Goal: Book appointment/travel/reservation

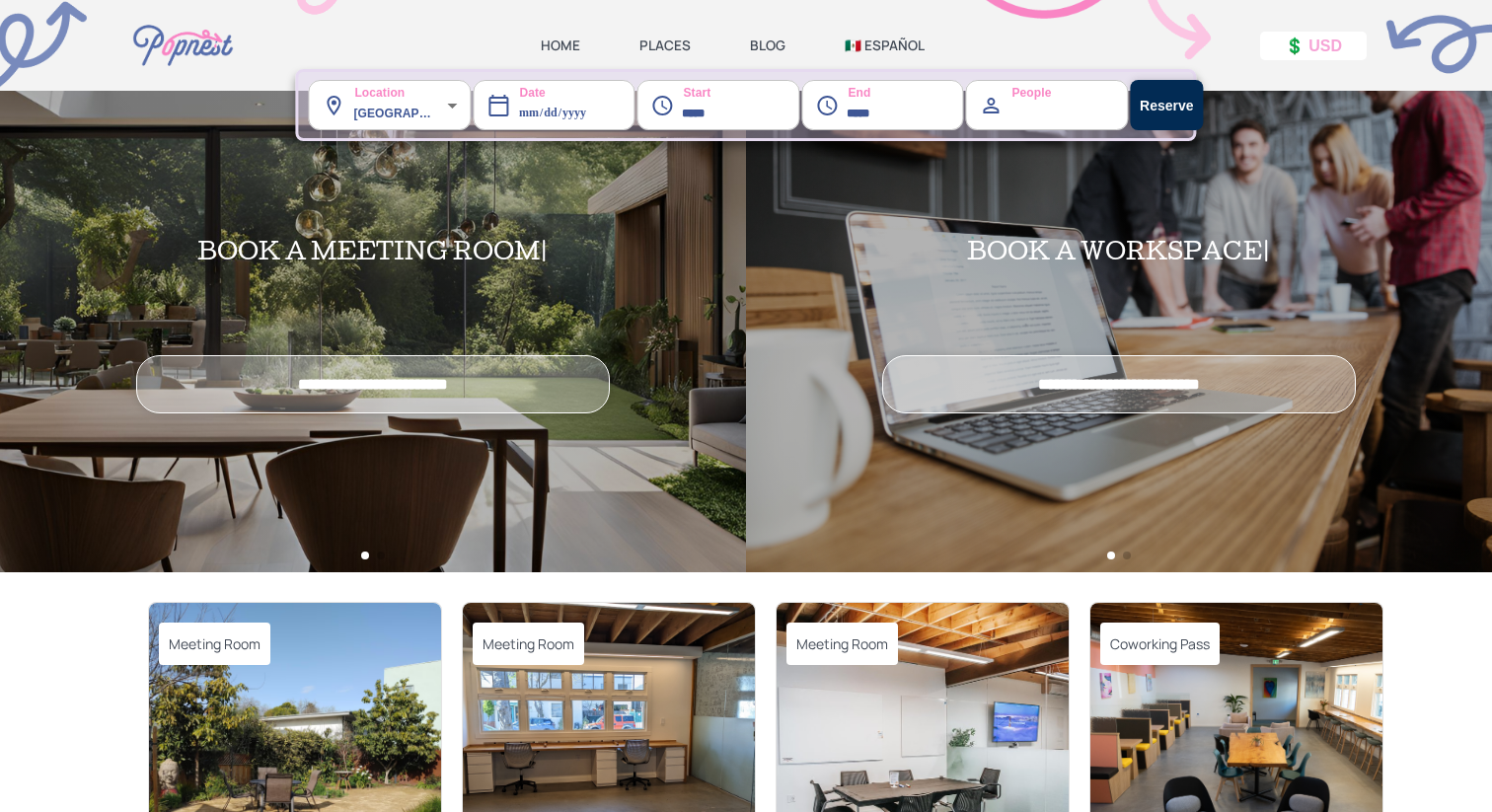
click at [876, 44] on link "🇲🇽 ESPAÑOL" at bounding box center [885, 46] width 80 height 18
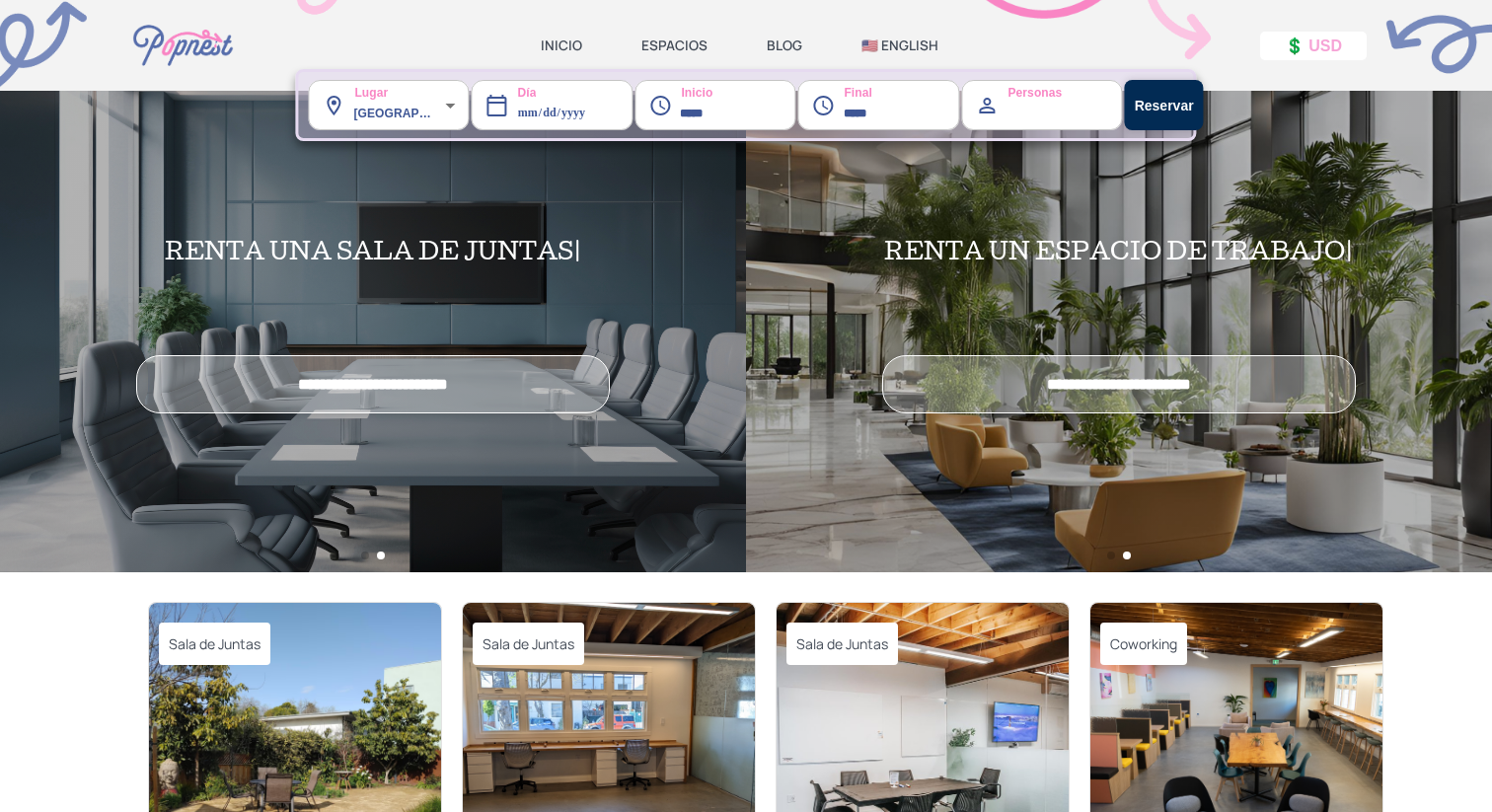
click at [558, 41] on link "INICIO" at bounding box center [561, 46] width 42 height 18
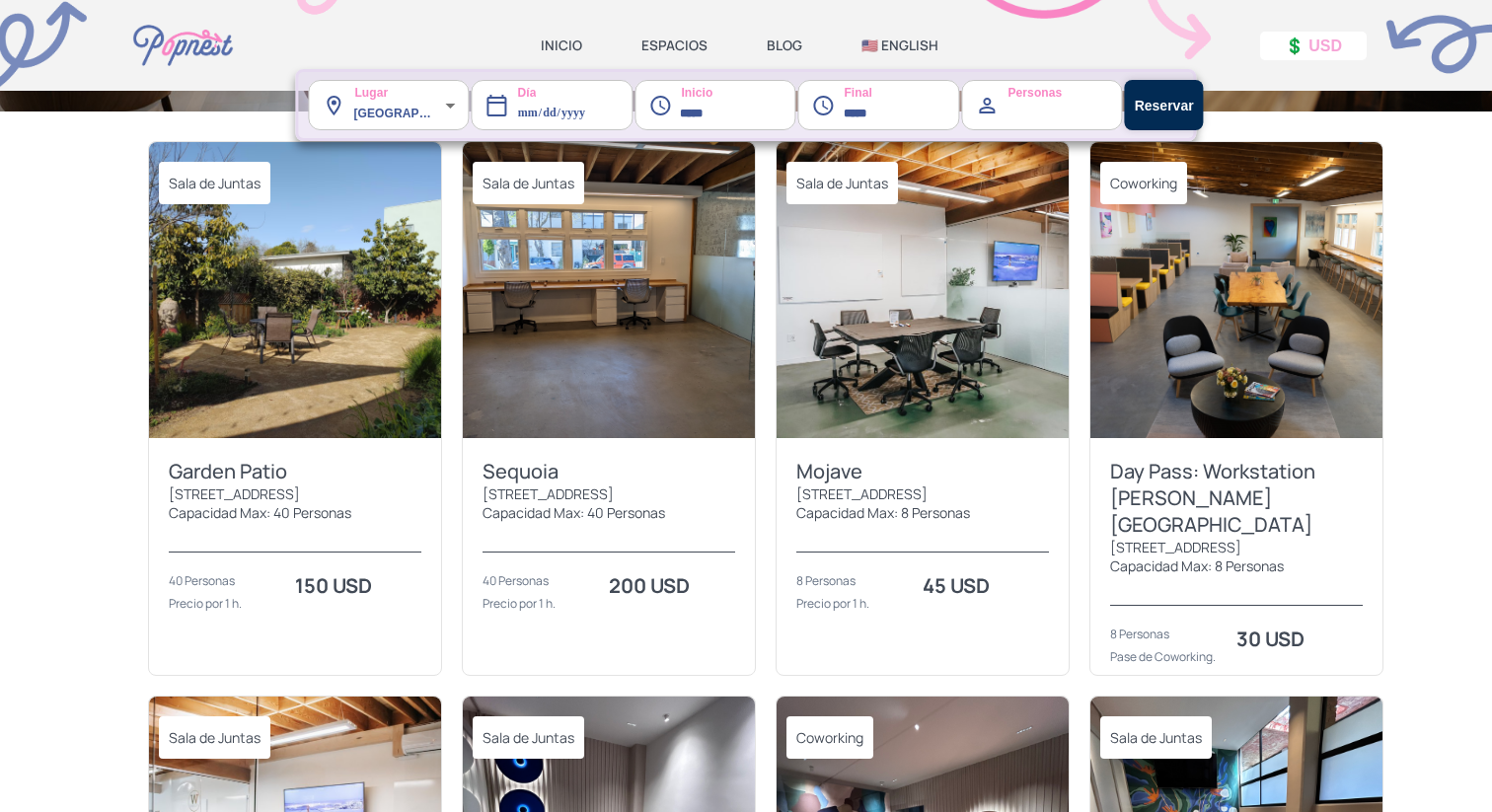
scroll to position [643, 0]
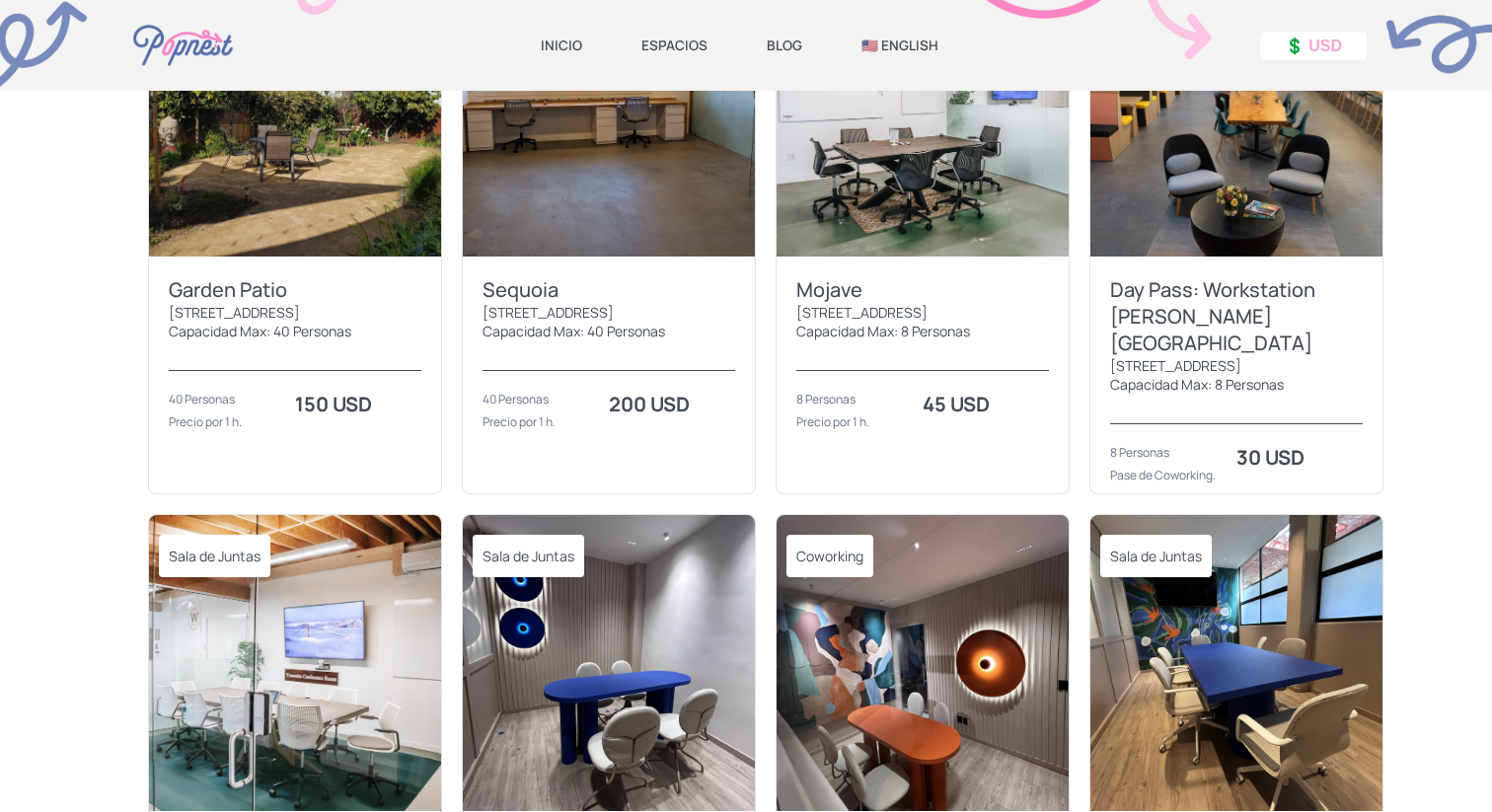
click at [1182, 190] on img at bounding box center [1237, 107] width 293 height 296
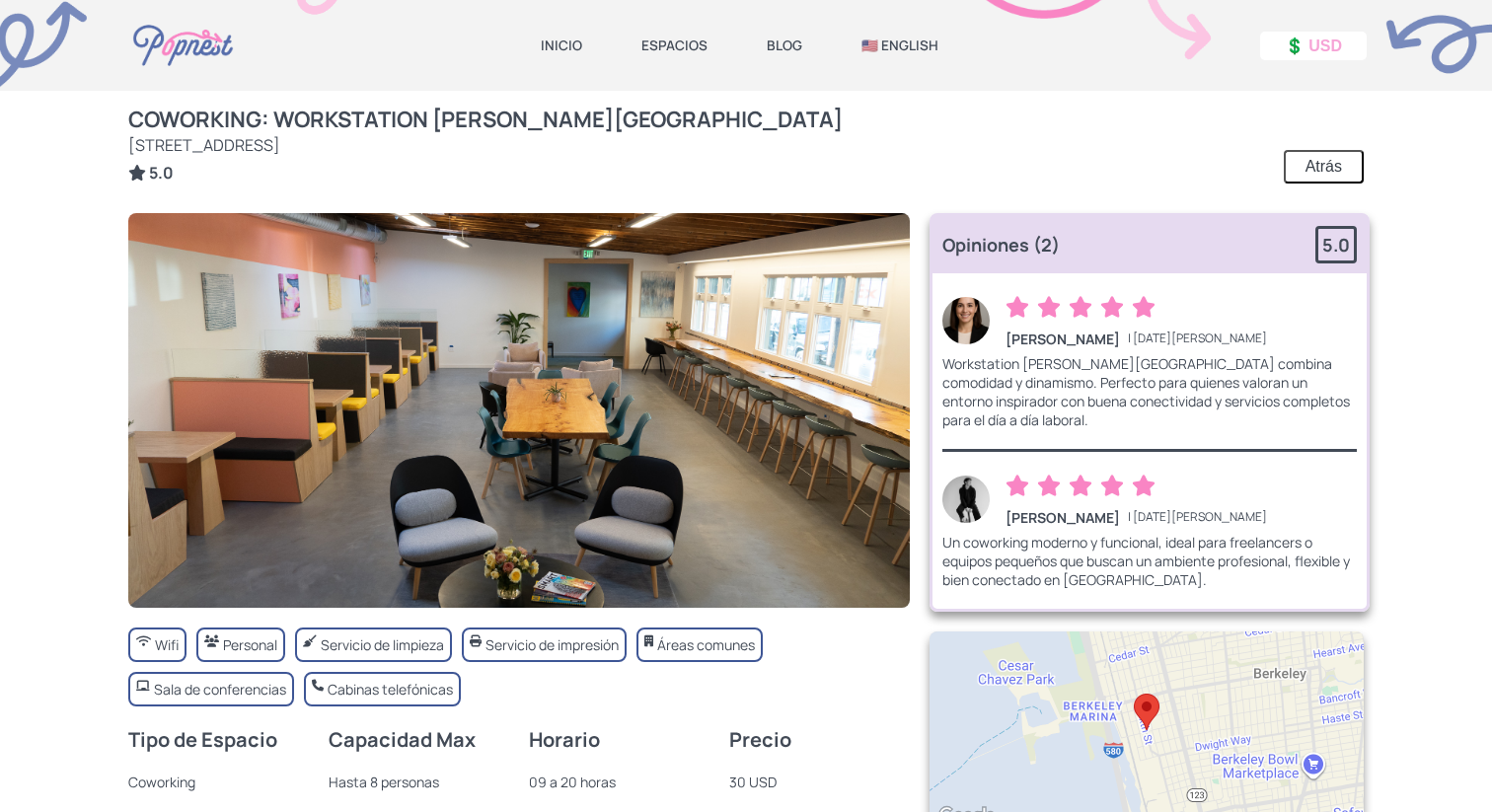
click at [673, 44] on link "ESPACIOS" at bounding box center [675, 46] width 66 height 18
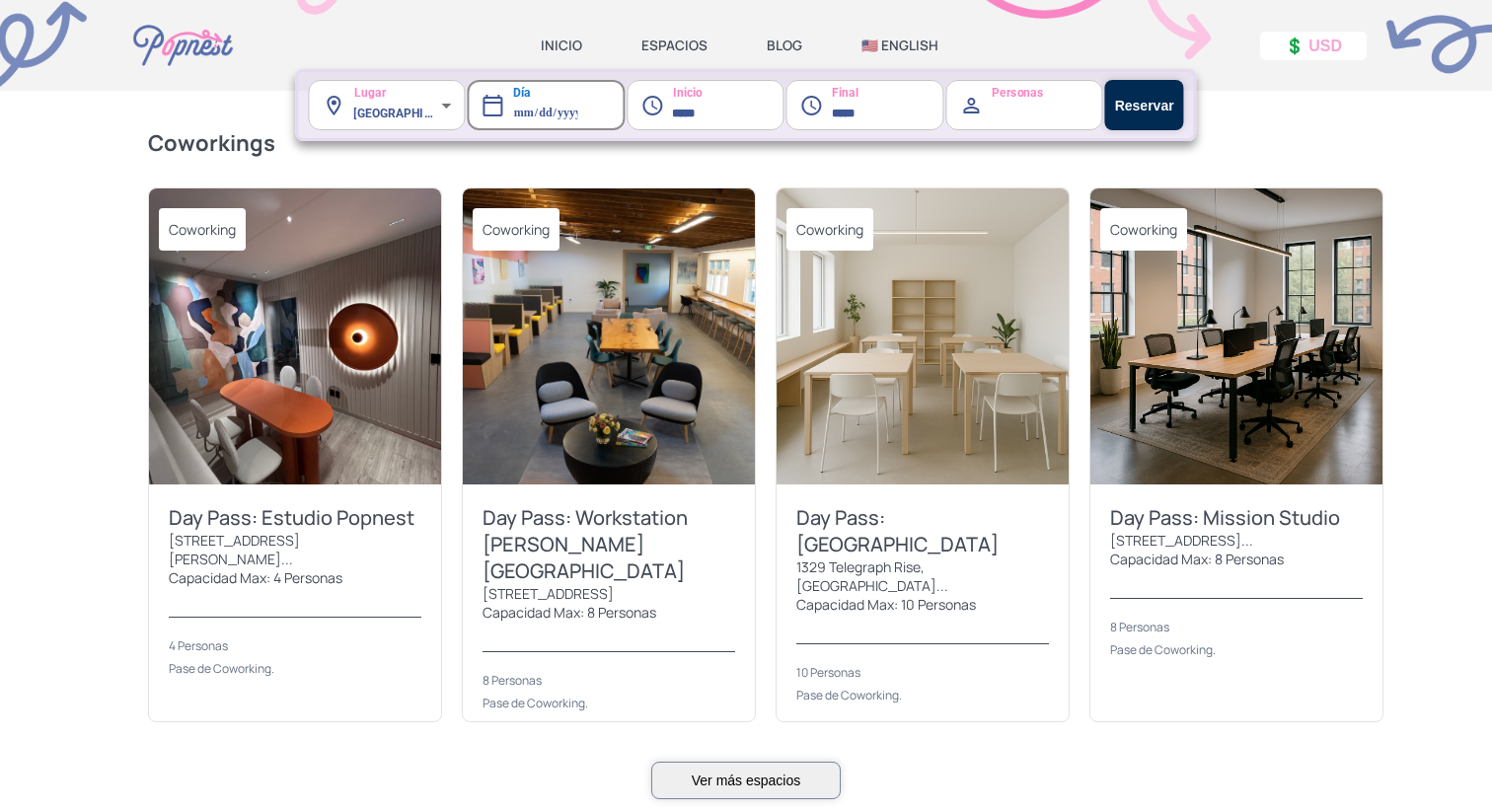
click at [631, 404] on img at bounding box center [609, 335] width 293 height 296
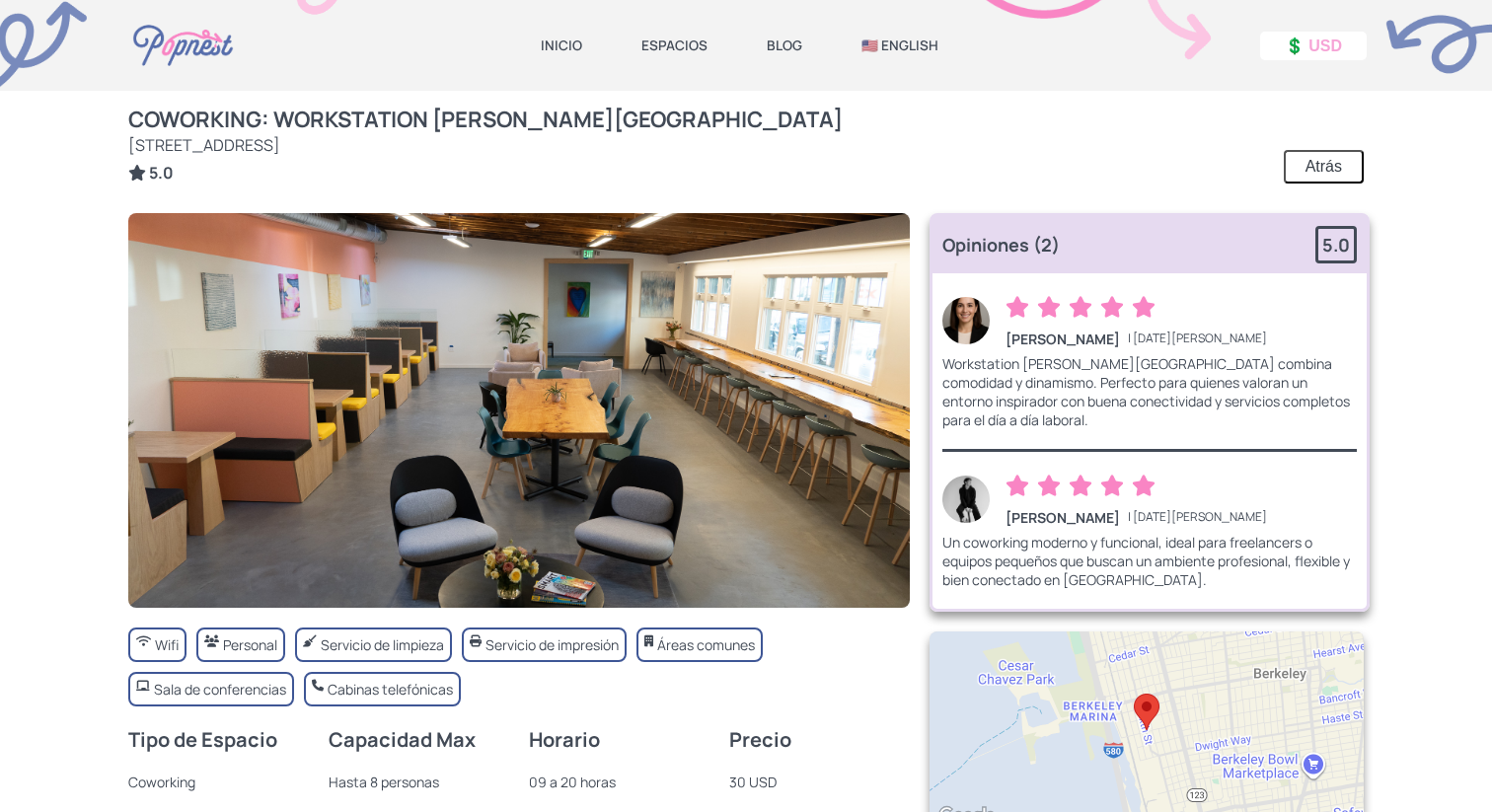
click at [554, 46] on link "INICIO" at bounding box center [561, 46] width 42 height 18
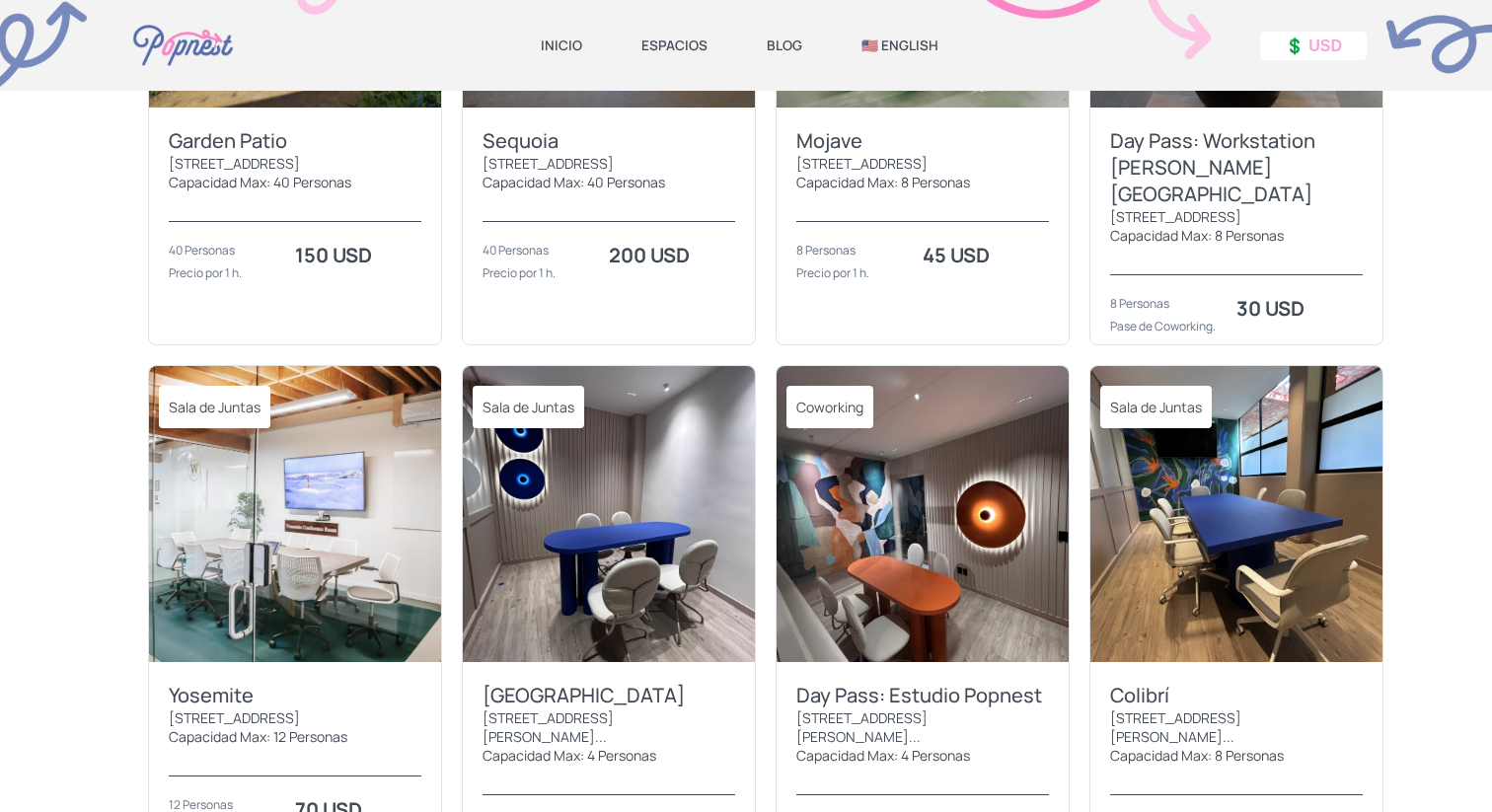
scroll to position [944, 0]
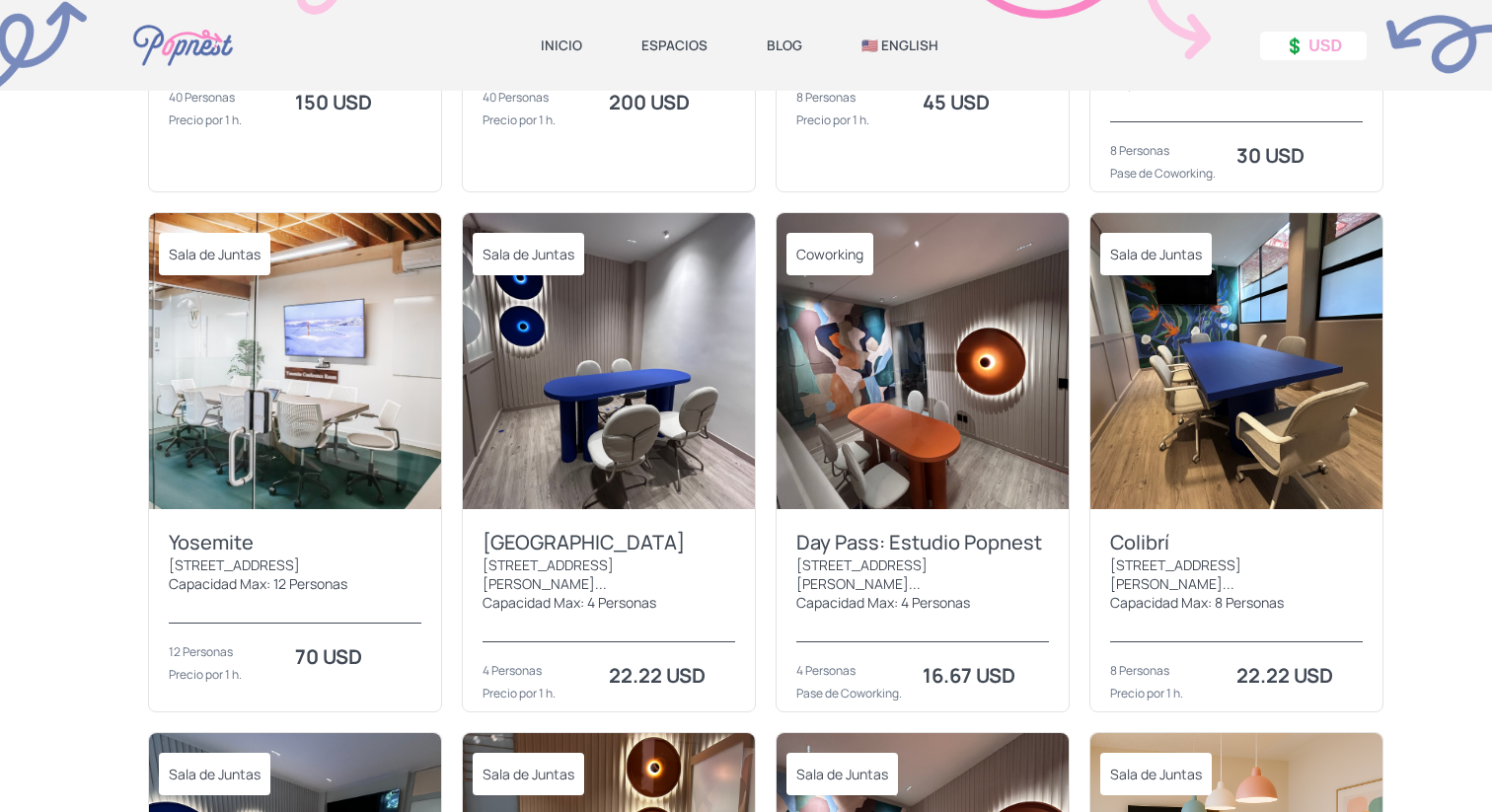
click at [930, 455] on img at bounding box center [923, 360] width 293 height 296
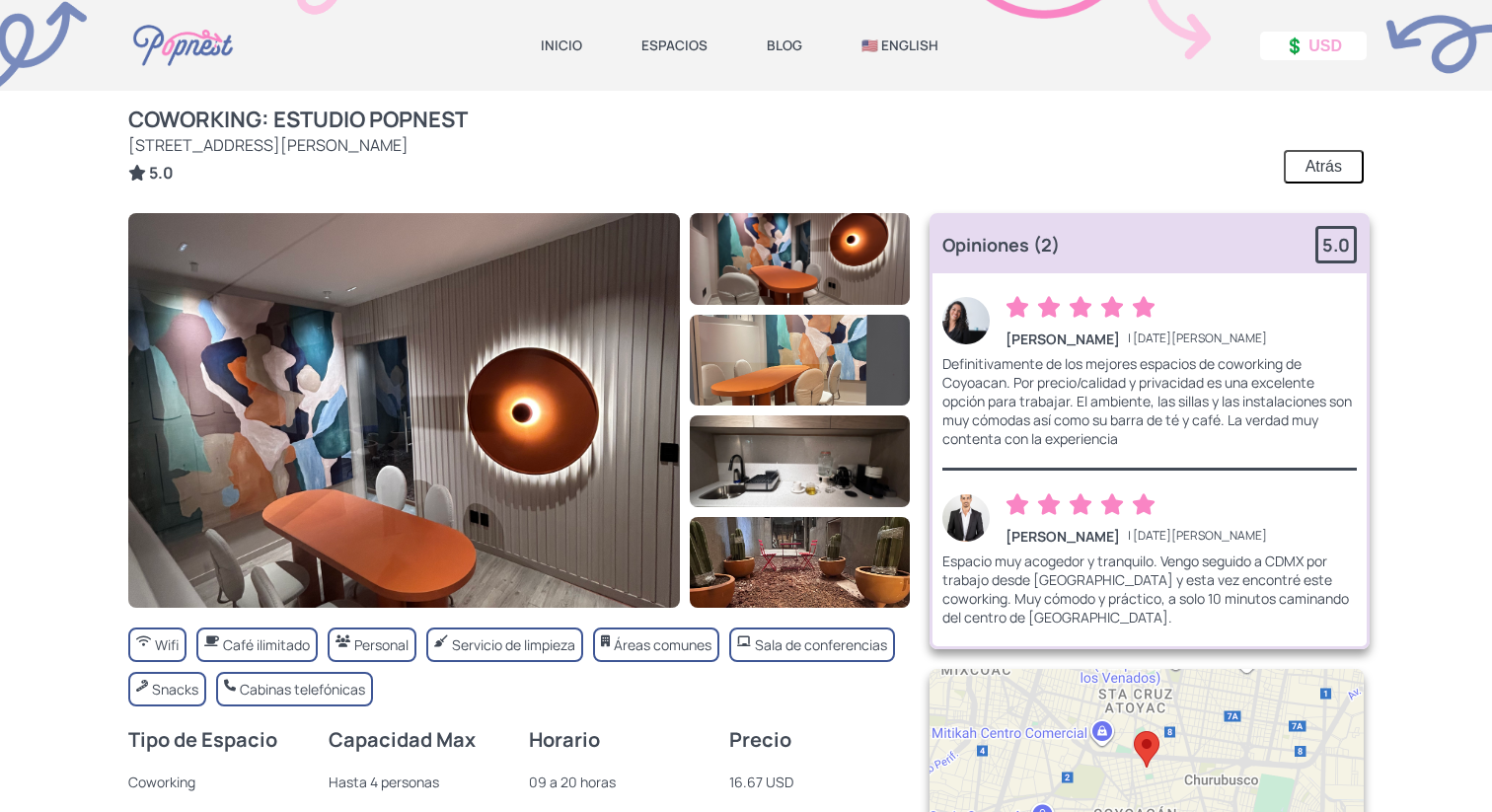
click at [655, 509] on img at bounding box center [404, 410] width 551 height 395
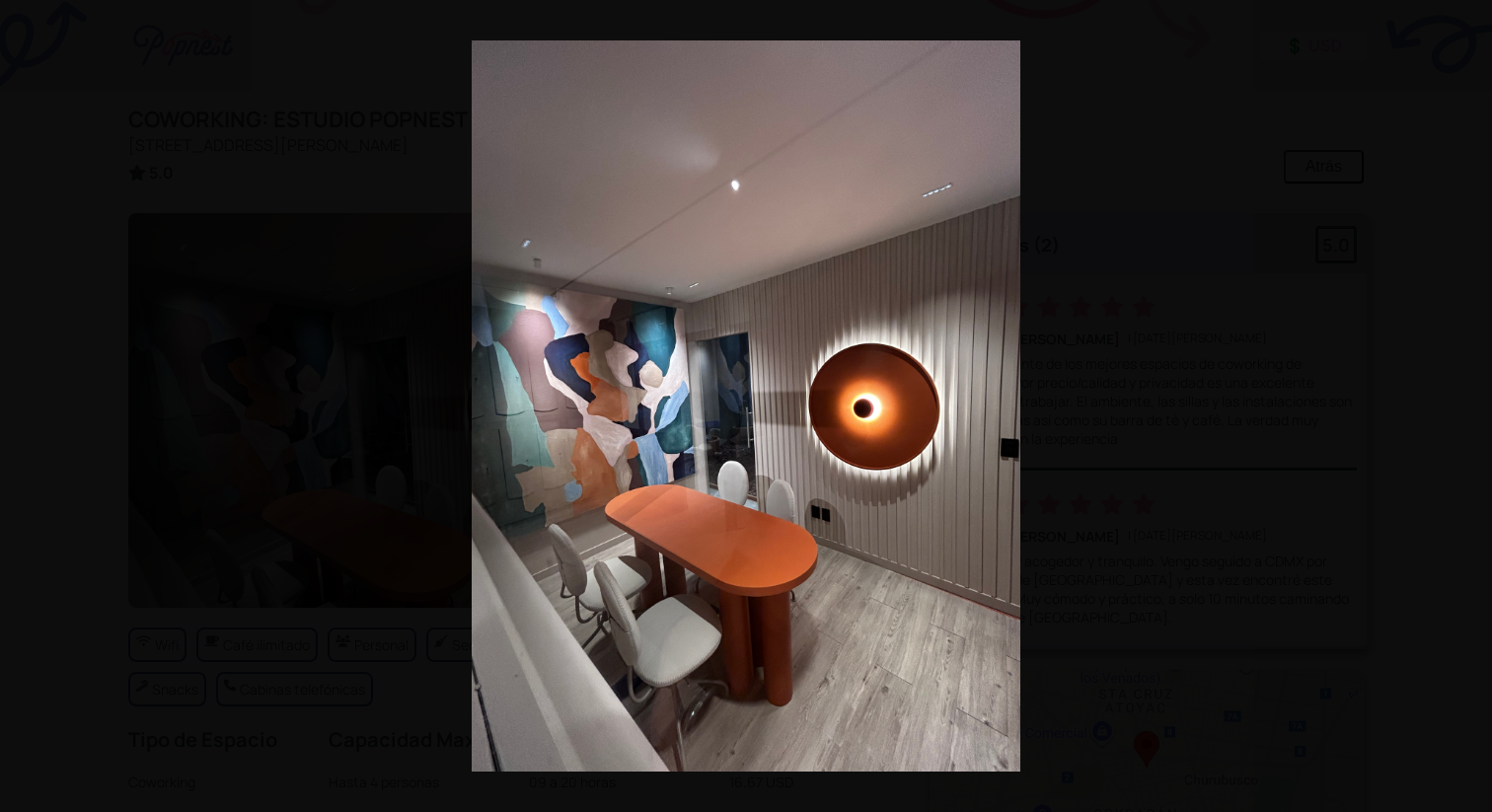
click at [1066, 564] on div at bounding box center [746, 406] width 1492 height 812
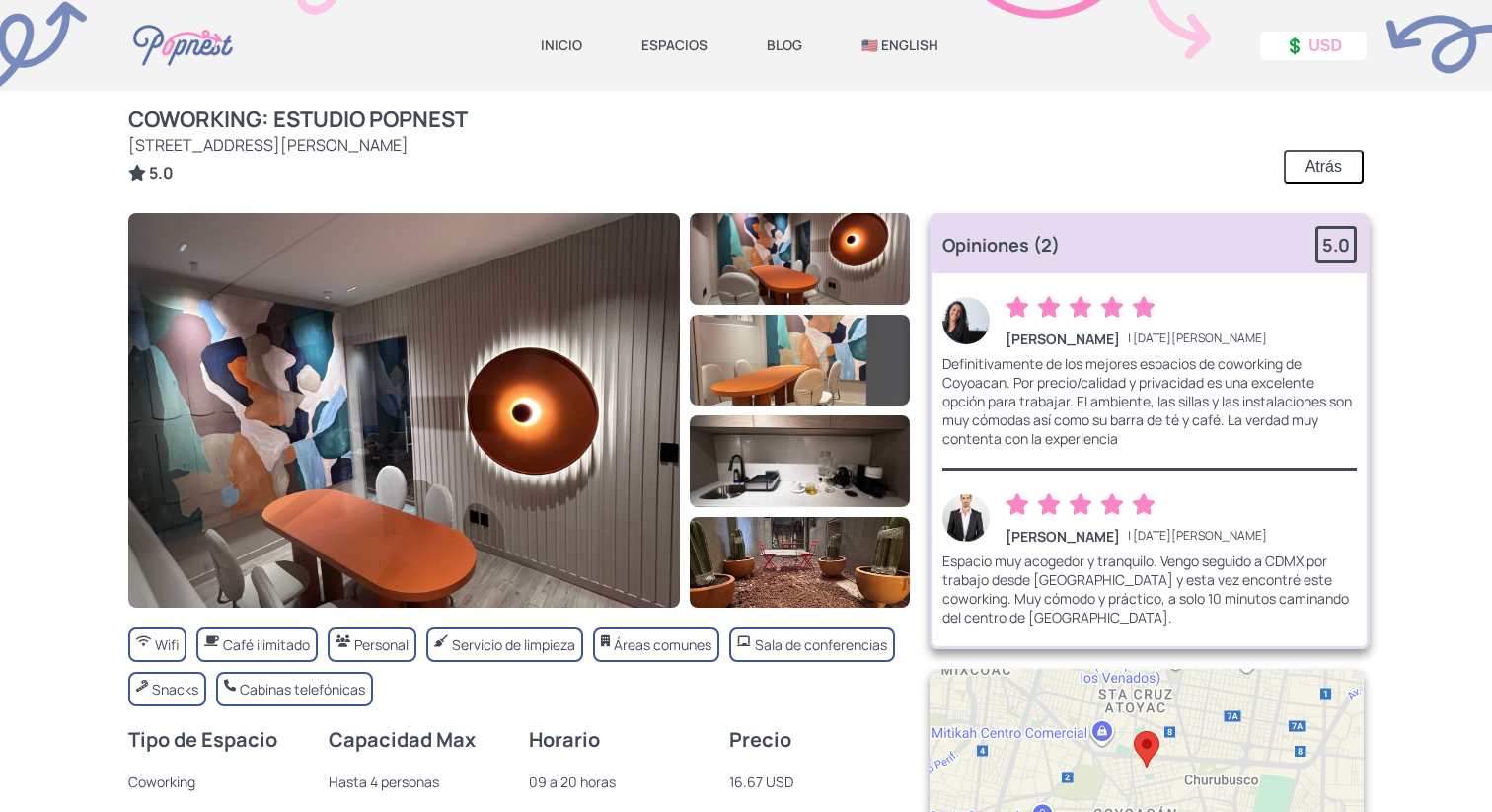
click at [1330, 174] on button "Atrás" at bounding box center [1324, 167] width 80 height 34
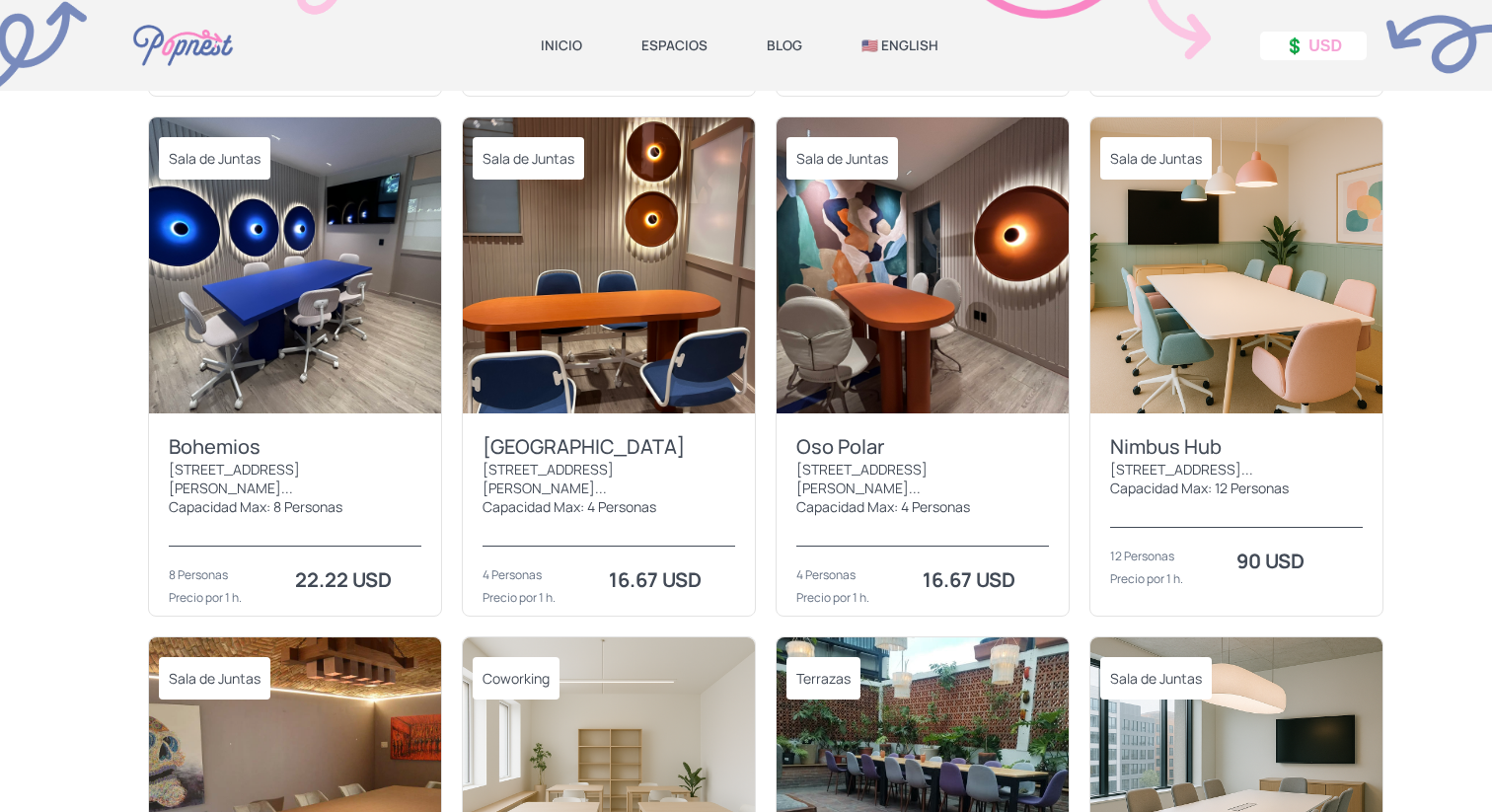
scroll to position [1573, 0]
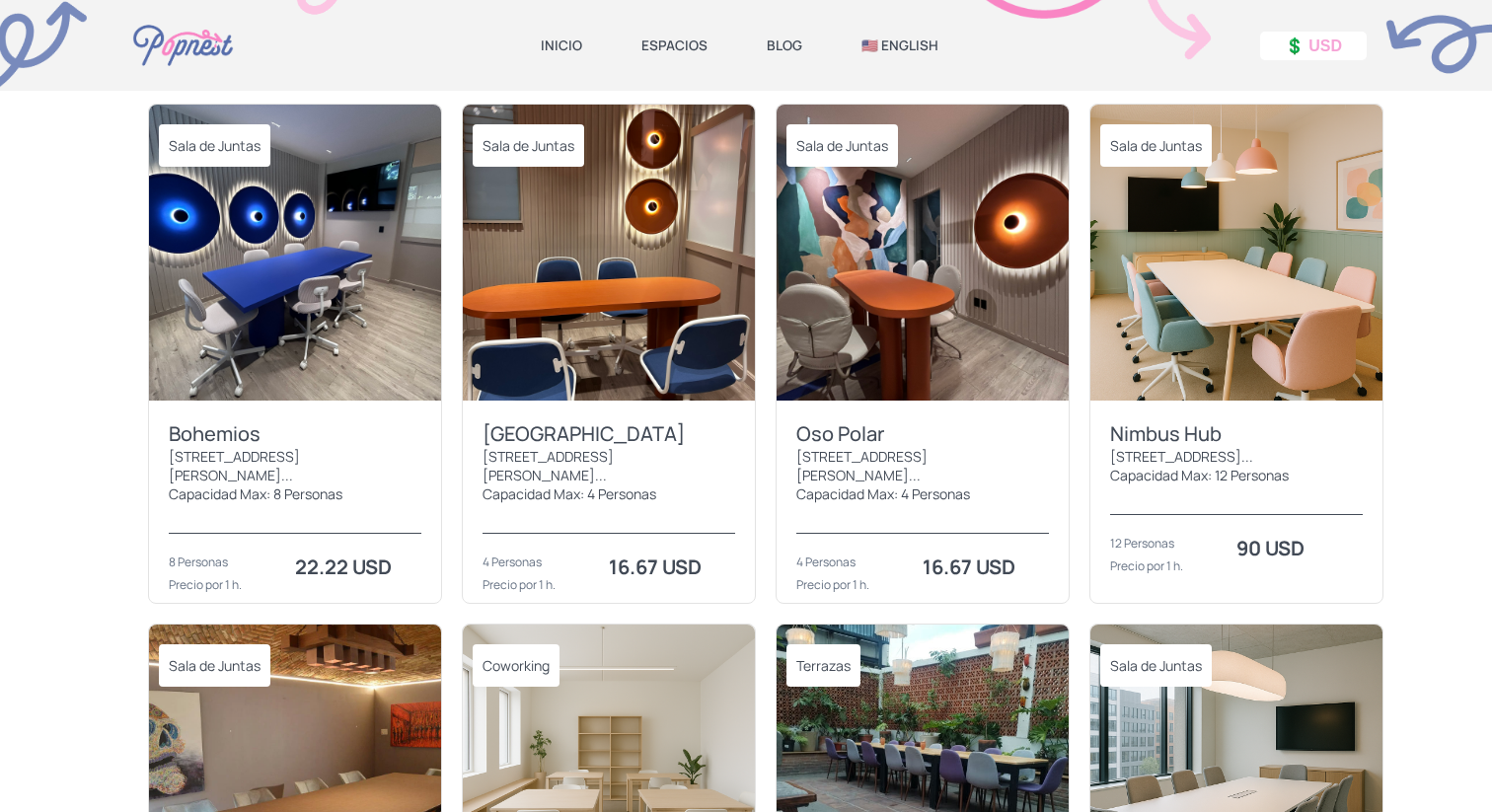
click at [1206, 337] on img at bounding box center [1237, 252] width 293 height 296
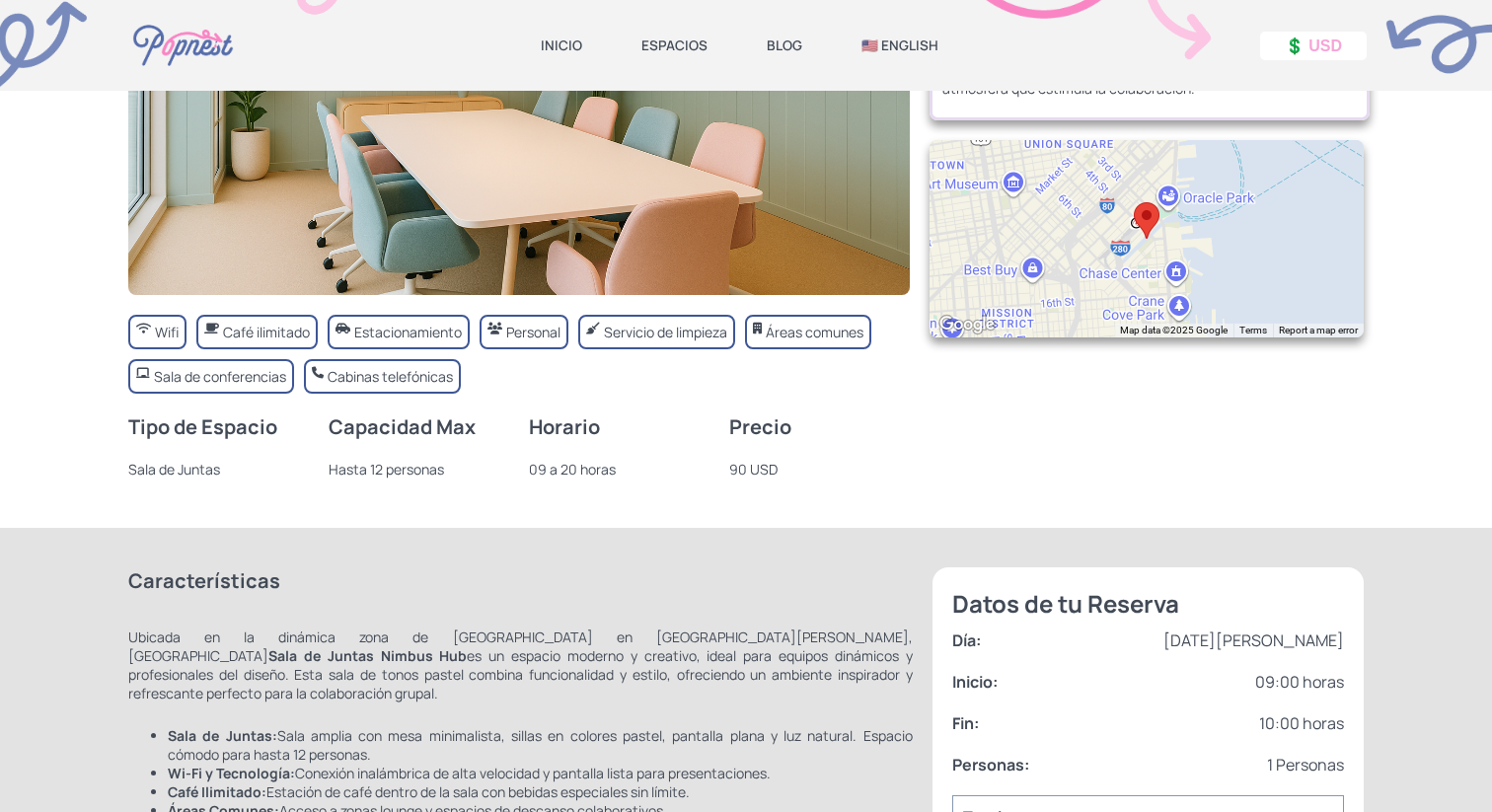
scroll to position [577, 0]
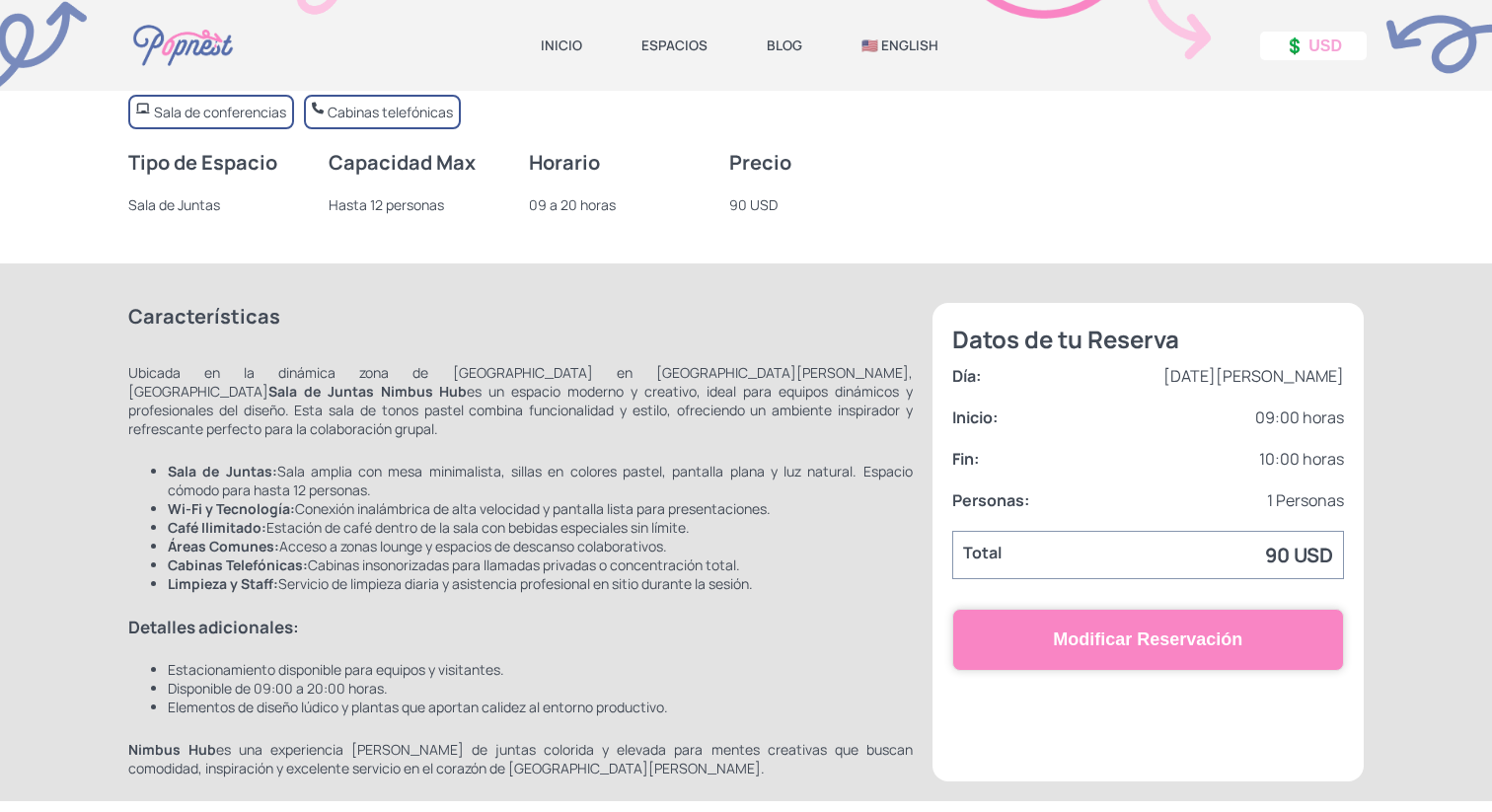
click at [1187, 651] on button "Modificar Reservación" at bounding box center [1149, 640] width 392 height 62
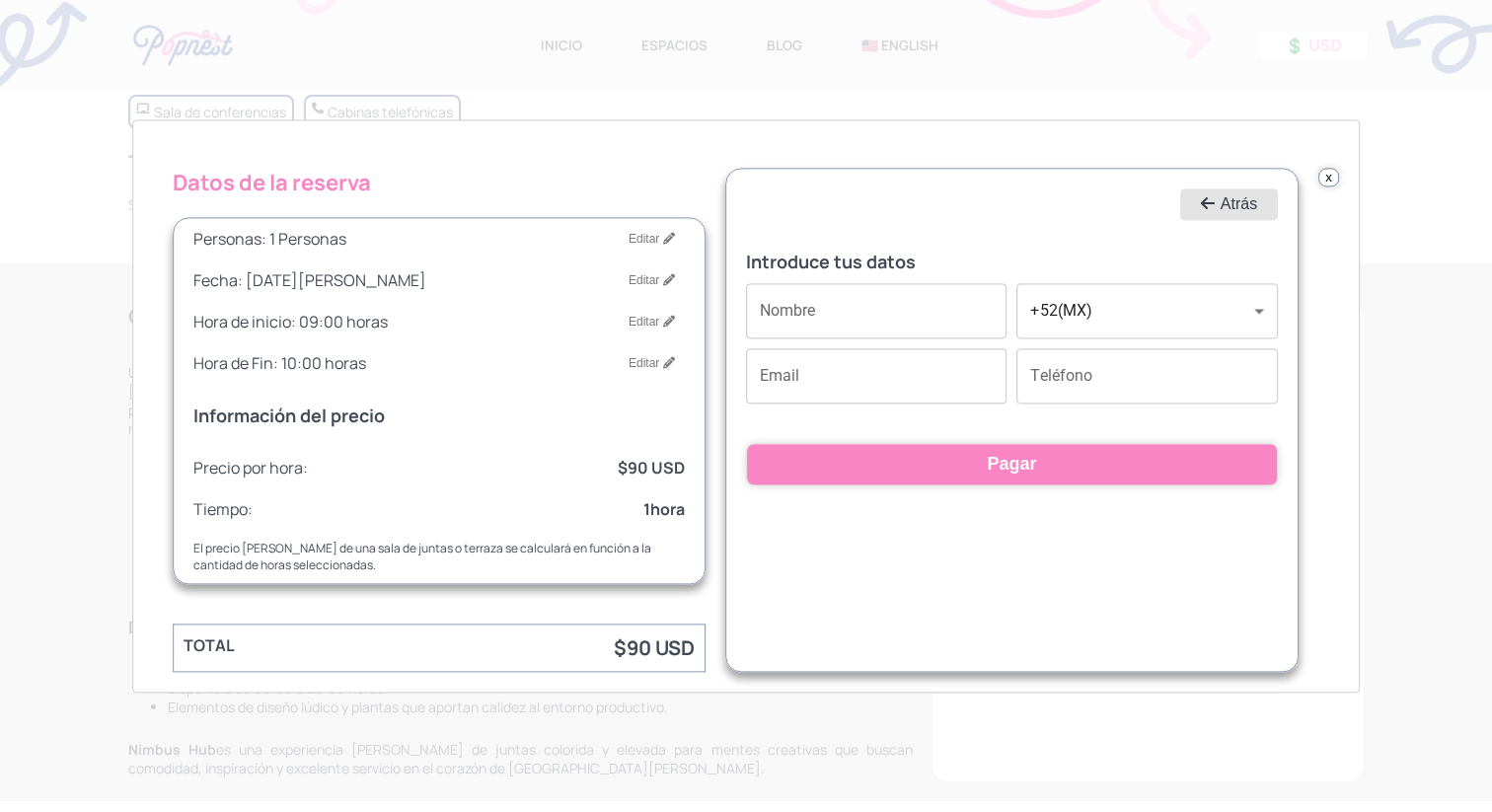
click at [1201, 203] on icon "Revervation Form Modal" at bounding box center [1208, 203] width 14 height 16
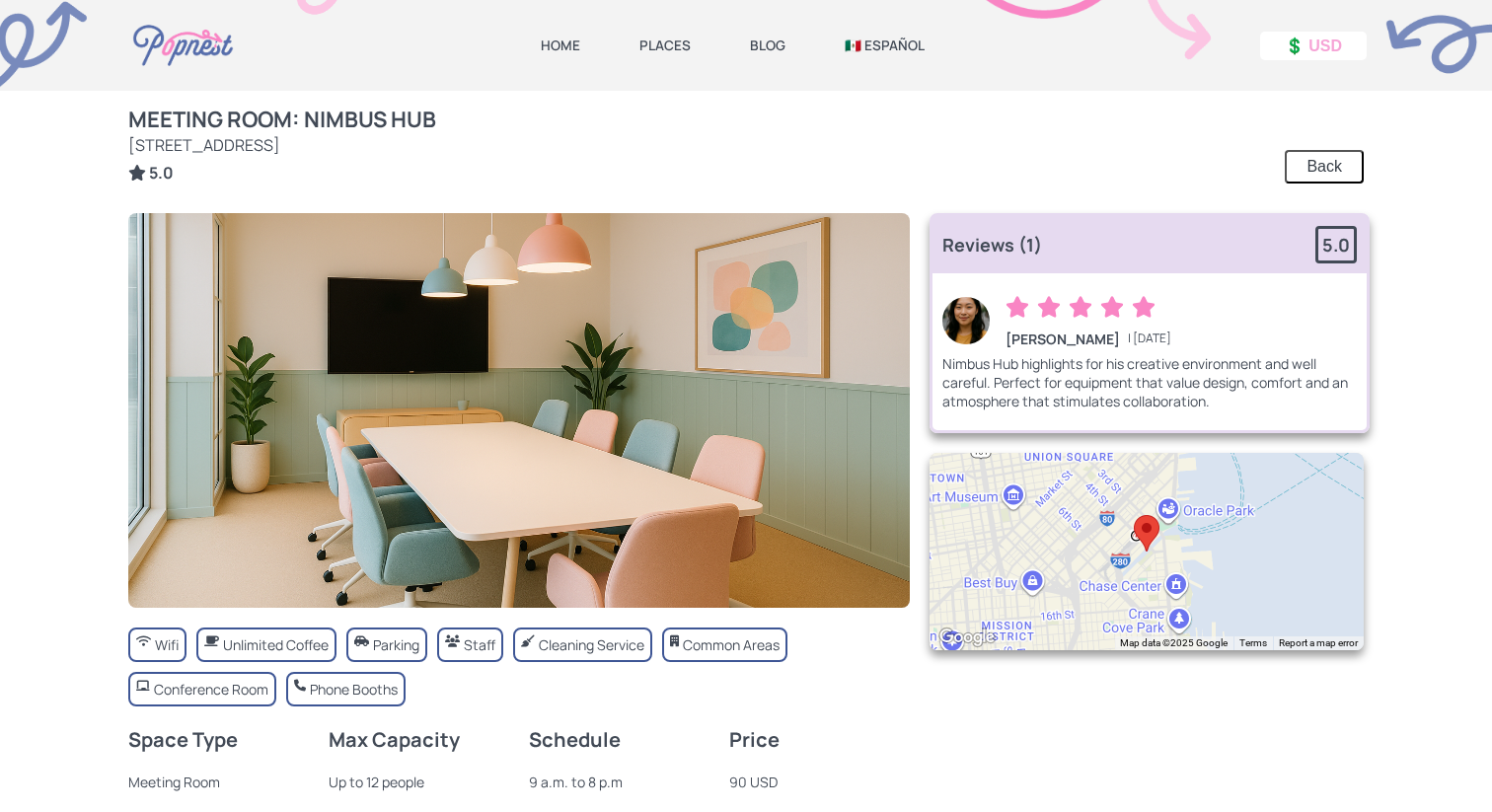
click at [558, 46] on link "HOME" at bounding box center [560, 46] width 40 height 18
